Goal: Information Seeking & Learning: Learn about a topic

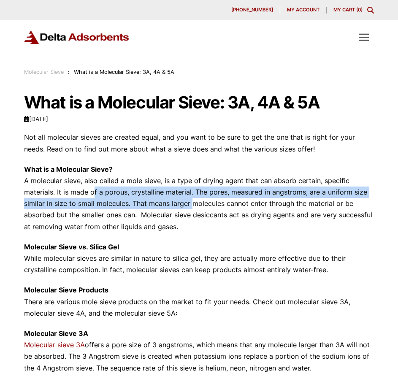
drag, startPoint x: 93, startPoint y: 186, endPoint x: 188, endPoint y: 206, distance: 96.6
click at [188, 205] on p "What is a Molecular Sieve? A molecular sieve, also called a mole sieve, is a ty…" at bounding box center [199, 198] width 350 height 69
click at [188, 208] on p "What is a Molecular Sieve? A molecular sieve, also called a mole sieve, is a ty…" at bounding box center [199, 198] width 350 height 69
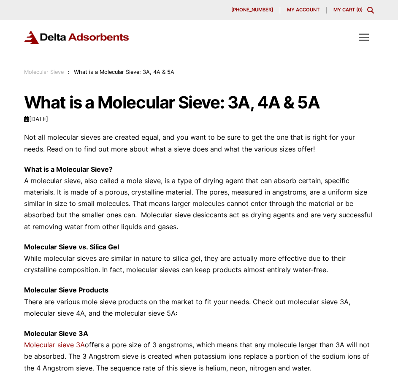
click at [92, 262] on p "Molecular Sieve vs. Silica Gel While molecular sieves are similar in nature to …" at bounding box center [199, 259] width 350 height 35
click at [98, 260] on p "Molecular Sieve vs. Silica Gel While molecular sieves are similar in nature to …" at bounding box center [199, 259] width 350 height 35
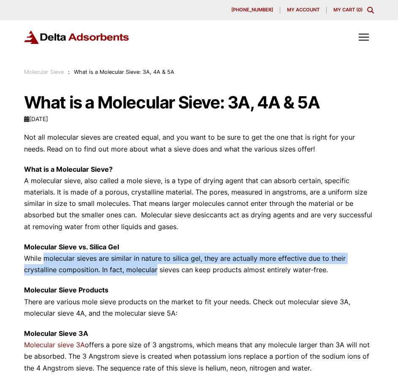
drag, startPoint x: 41, startPoint y: 261, endPoint x: 157, endPoint y: 268, distance: 116.3
click at [156, 268] on p "Molecular Sieve vs. Silica Gel While molecular sieves are similar in nature to …" at bounding box center [199, 259] width 350 height 35
click at [157, 268] on p "Molecular Sieve vs. Silica Gel While molecular sieves are similar in nature to …" at bounding box center [199, 259] width 350 height 35
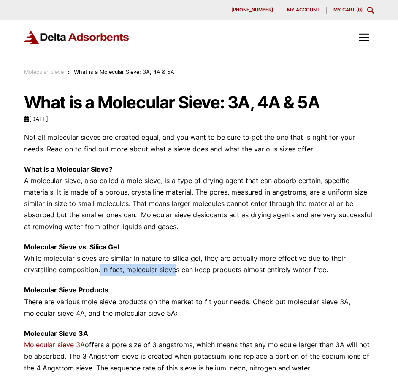
drag, startPoint x: 118, startPoint y: 269, endPoint x: 171, endPoint y: 277, distance: 53.5
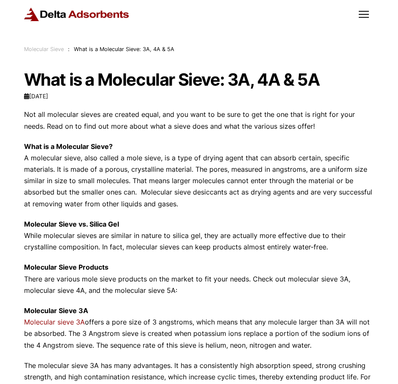
scroll to position [84, 0]
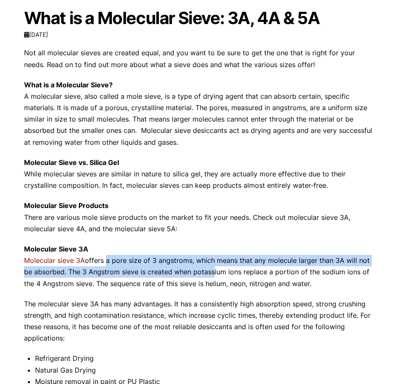
drag, startPoint x: 105, startPoint y: 262, endPoint x: 210, endPoint y: 272, distance: 105.6
click at [210, 272] on p "Molecular Sieve 3A Molecular sieve 3A offers a pore size of 3 angstroms, which …" at bounding box center [199, 267] width 350 height 46
drag, startPoint x: 127, startPoint y: 263, endPoint x: 206, endPoint y: 276, distance: 80.0
click at [206, 276] on p "Molecular Sieve 3A Molecular sieve 3A offers a pore size of 3 angstroms, which …" at bounding box center [199, 267] width 350 height 46
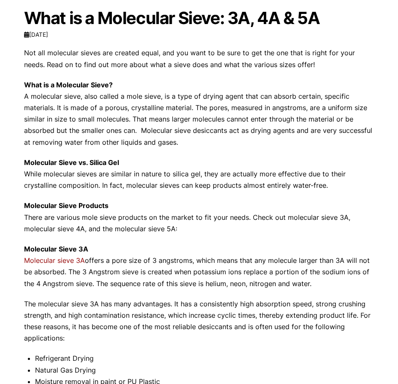
click at [207, 280] on p "Molecular Sieve 3A Molecular sieve 3A offers a pore size of 3 angstroms, which …" at bounding box center [199, 267] width 350 height 46
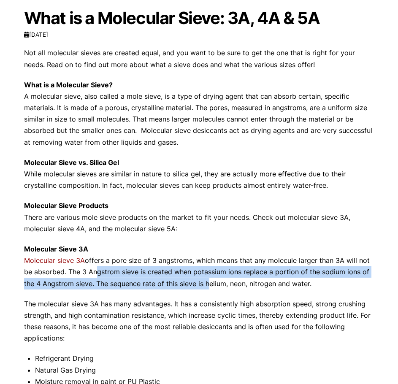
drag, startPoint x: 98, startPoint y: 274, endPoint x: 204, endPoint y: 288, distance: 107.4
click at [204, 288] on p "Molecular Sieve 3A Molecular sieve 3A offers a pore size of 3 angstroms, which …" at bounding box center [199, 267] width 350 height 46
drag, startPoint x: 123, startPoint y: 269, endPoint x: 220, endPoint y: 282, distance: 97.7
click at [220, 282] on p "Molecular Sieve 3A Molecular sieve 3A offers a pore size of 3 angstroms, which …" at bounding box center [199, 267] width 350 height 46
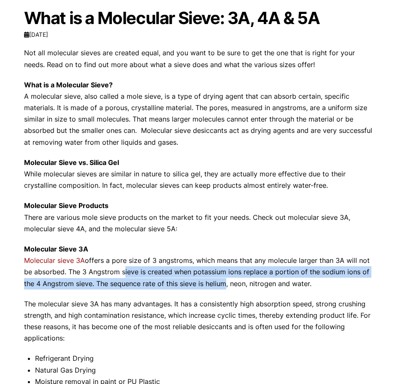
click at [220, 282] on p "Molecular Sieve 3A Molecular sieve 3A offers a pore size of 3 angstroms, which …" at bounding box center [199, 267] width 350 height 46
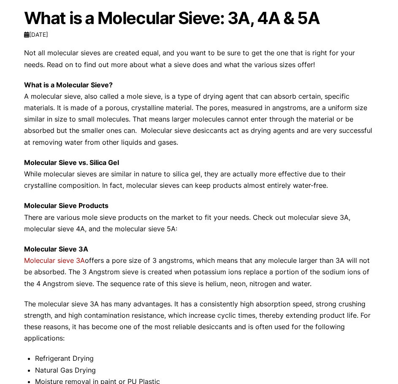
scroll to position [127, 0]
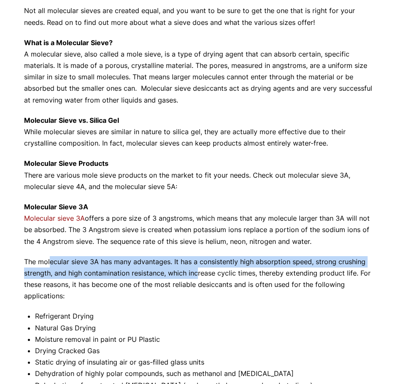
drag, startPoint x: 50, startPoint y: 264, endPoint x: 200, endPoint y: 275, distance: 150.3
click at [199, 273] on p "The molecular sieve 3A has many advantages. It has a consistently high absorpti…" at bounding box center [199, 279] width 350 height 46
click at [201, 277] on p "The molecular sieve 3A has many advantages. It has a consistently high absorpti…" at bounding box center [199, 279] width 350 height 46
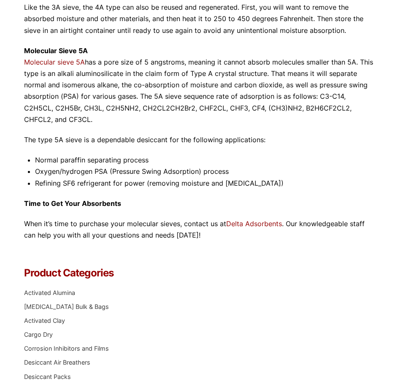
scroll to position [633, 0]
